Goal: Task Accomplishment & Management: Manage account settings

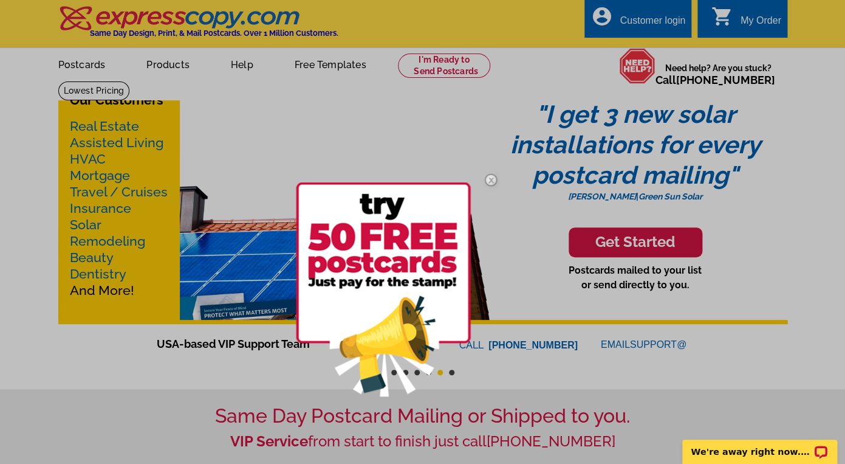
click at [637, 3] on div at bounding box center [422, 232] width 845 height 464
click at [632, 10] on div at bounding box center [422, 232] width 845 height 464
click at [495, 173] on img at bounding box center [490, 179] width 35 height 35
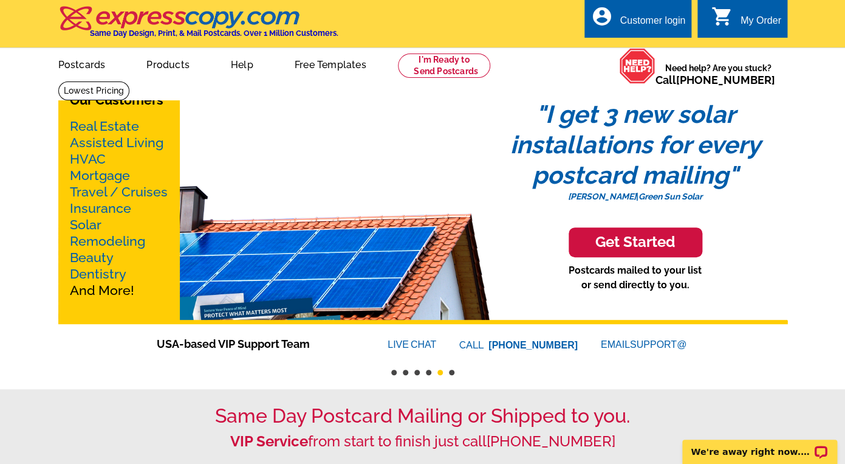
click at [642, 24] on div "Customer login" at bounding box center [653, 23] width 66 height 17
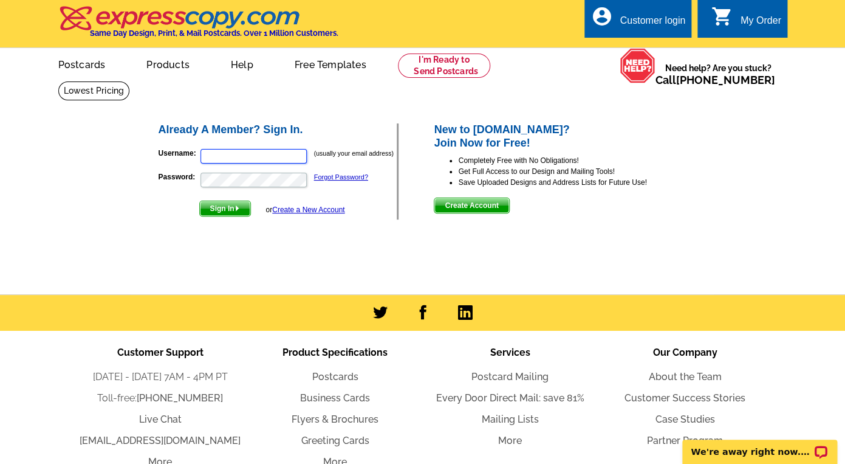
click at [282, 159] on input "Username:" at bounding box center [254, 156] width 106 height 15
type input "amy@nikolaisenlandcompany.com"
click at [232, 217] on div "Already A Member? Sign In. Username: amy@nikolaisenlandcompany.com (usually you…" at bounding box center [279, 171] width 241 height 96
click at [232, 208] on span "Sign In" at bounding box center [225, 208] width 50 height 15
